Goal: Information Seeking & Learning: Learn about a topic

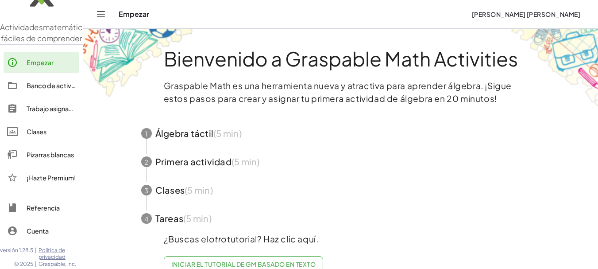
scroll to position [28, 0]
click at [45, 66] on div "Empezar" at bounding box center [51, 62] width 49 height 11
click at [180, 135] on span "button" at bounding box center [341, 133] width 421 height 28
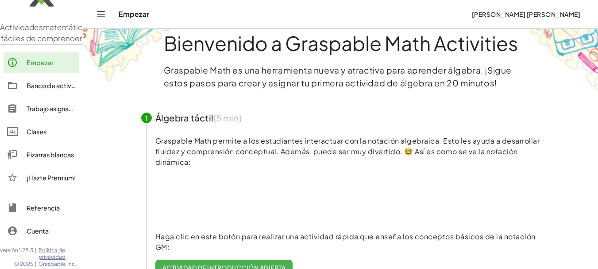
scroll to position [0, 0]
